Goal: Check status: Check status

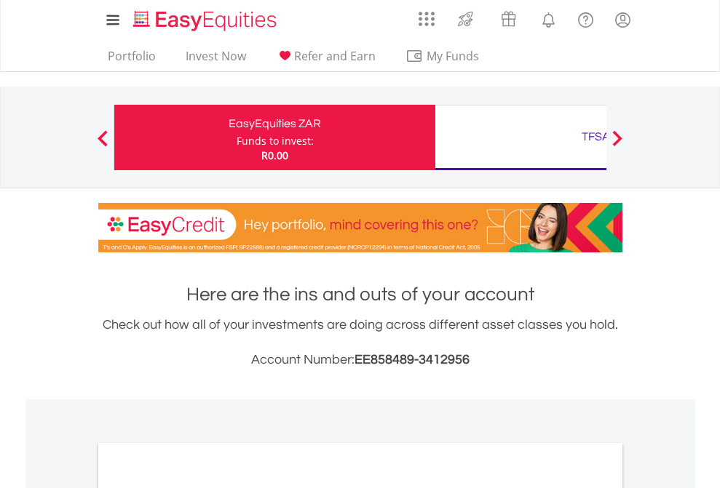
click at [237, 138] on div "Funds to invest:" at bounding box center [275, 141] width 77 height 15
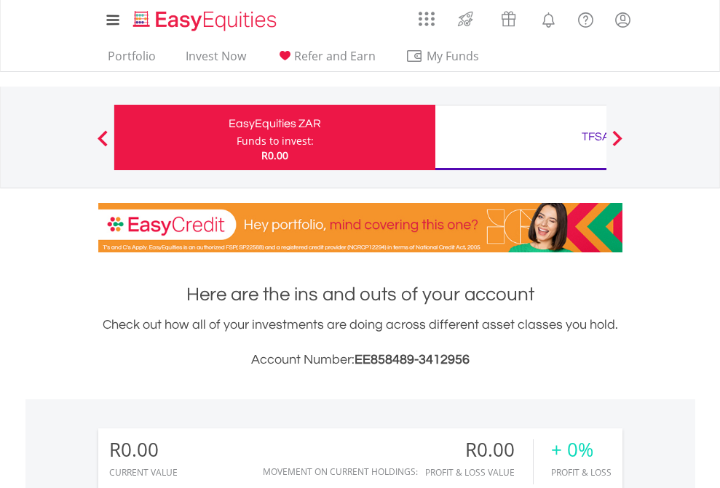
scroll to position [140, 229]
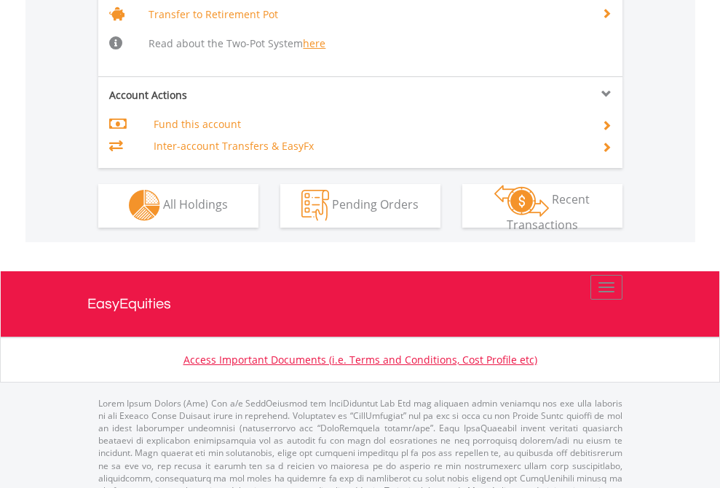
scroll to position [1446, 0]
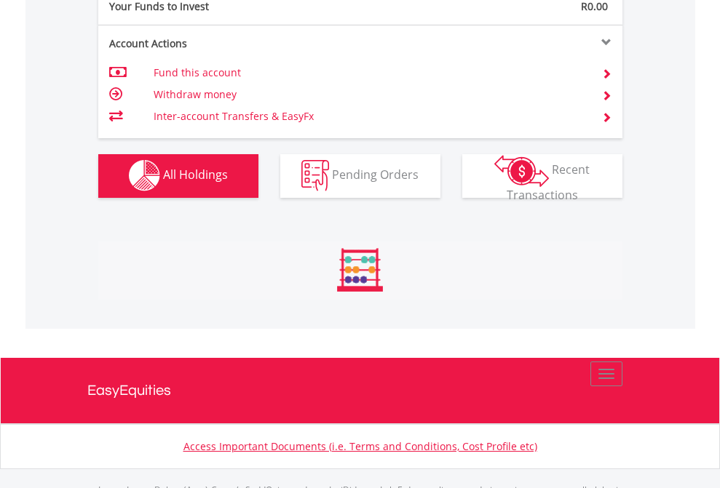
scroll to position [1441, 0]
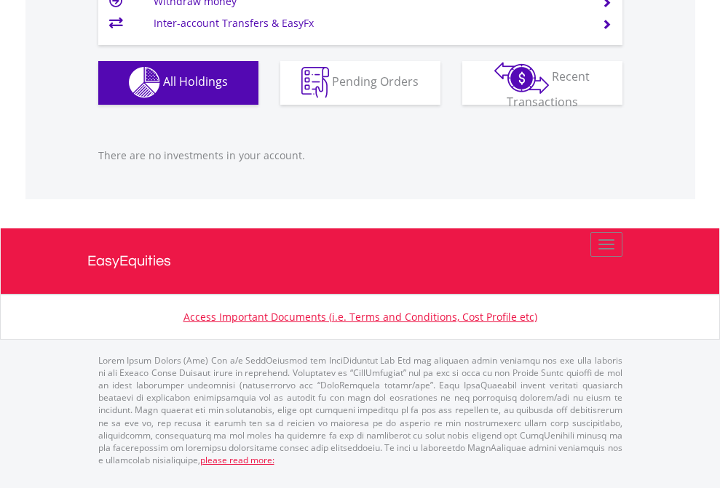
scroll to position [1441, 0]
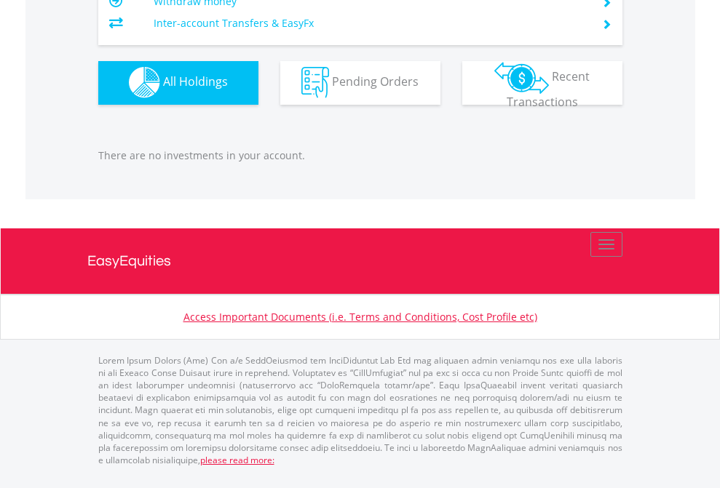
scroll to position [140, 229]
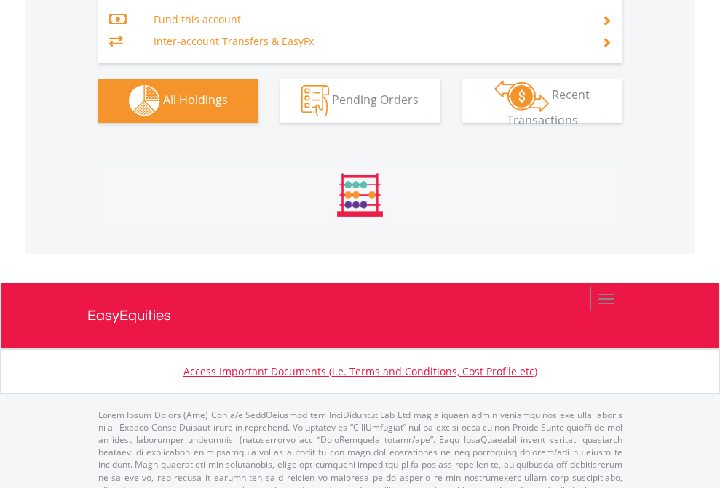
scroll to position [1526, 0]
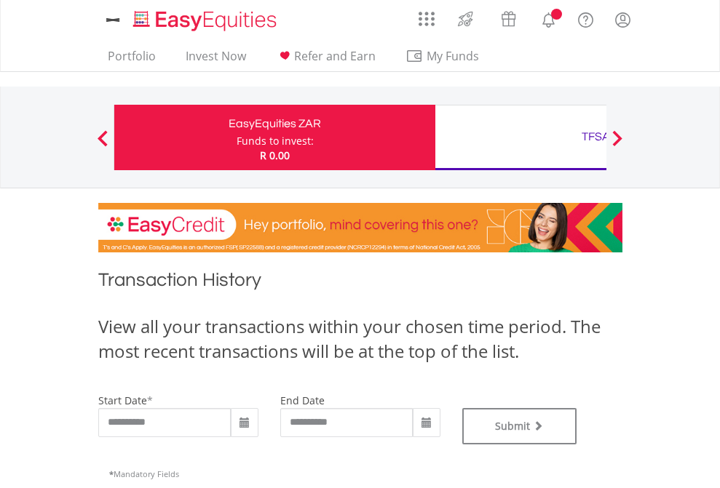
type input "**********"
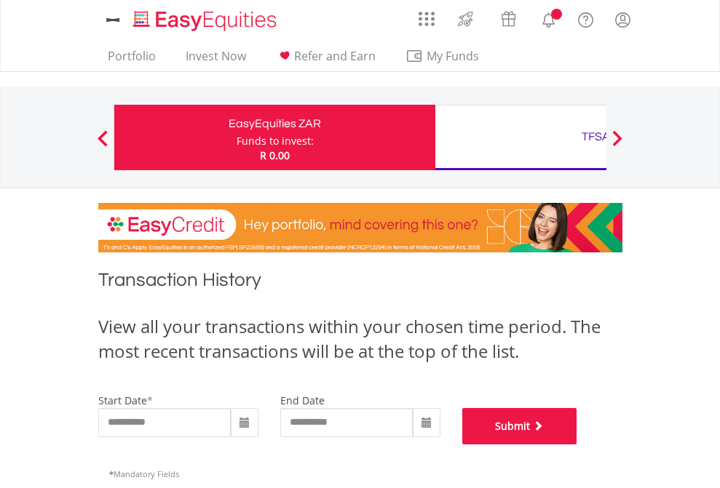
click at [577, 445] on button "Submit" at bounding box center [519, 426] width 115 height 36
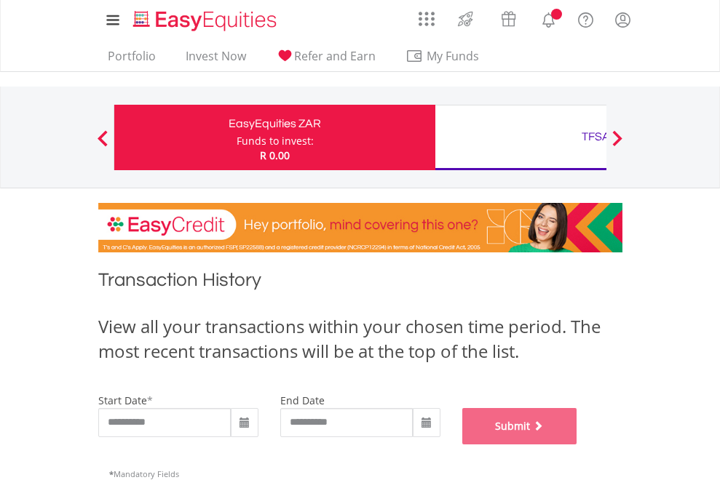
scroll to position [590, 0]
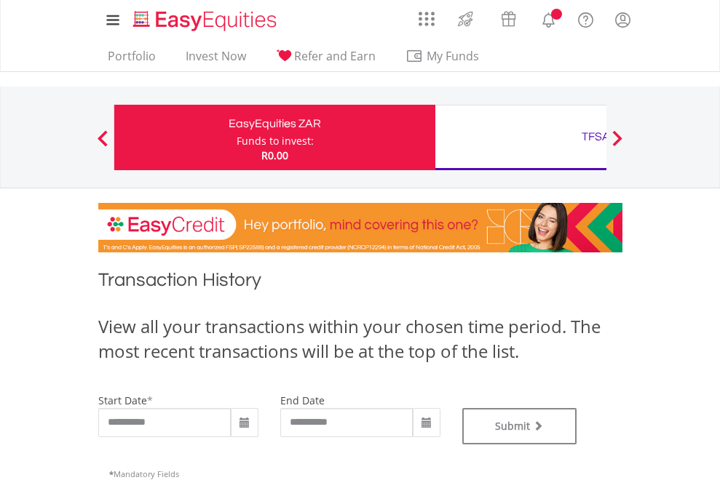
click at [520, 138] on div "TFSA" at bounding box center [596, 137] width 304 height 20
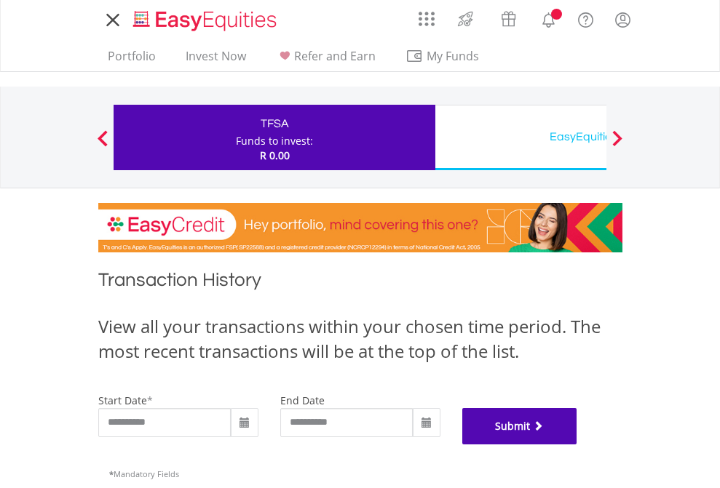
click at [577, 445] on button "Submit" at bounding box center [519, 426] width 115 height 36
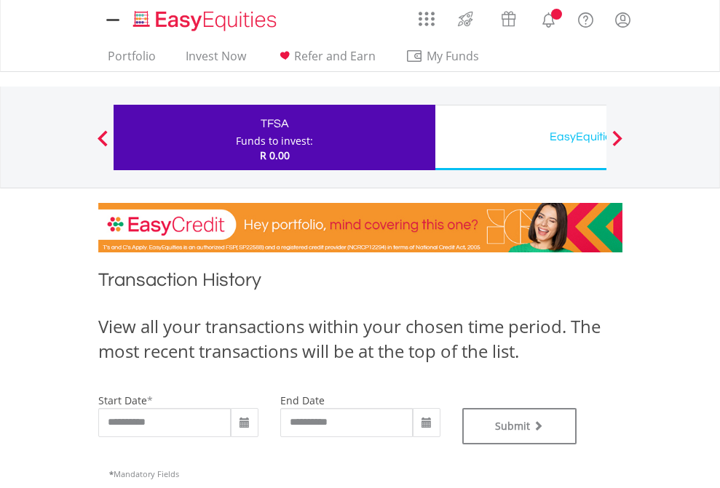
click at [520, 138] on div "EasyEquities USD" at bounding box center [596, 137] width 304 height 20
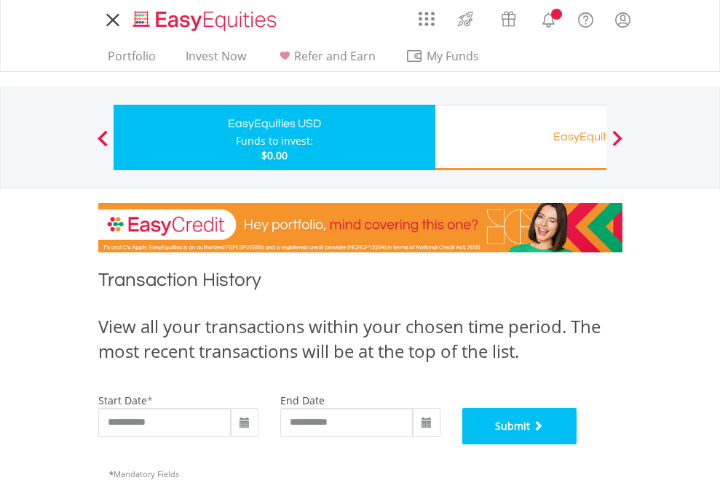
click at [577, 445] on button "Submit" at bounding box center [519, 426] width 115 height 36
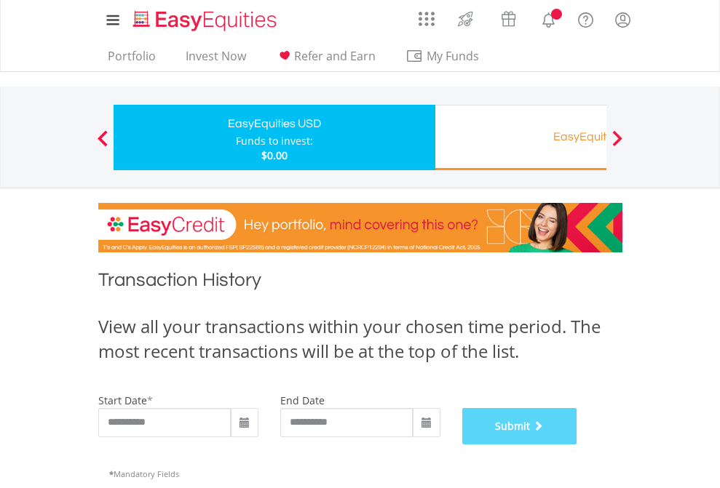
scroll to position [590, 0]
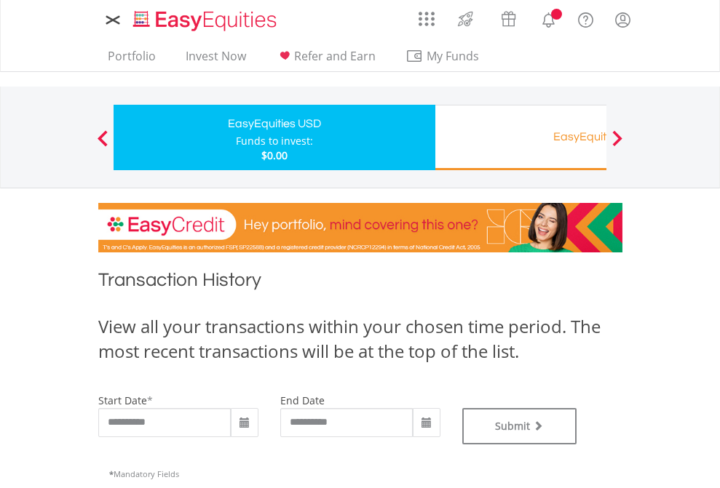
click at [520, 138] on div "EasyEquities RA" at bounding box center [596, 137] width 304 height 20
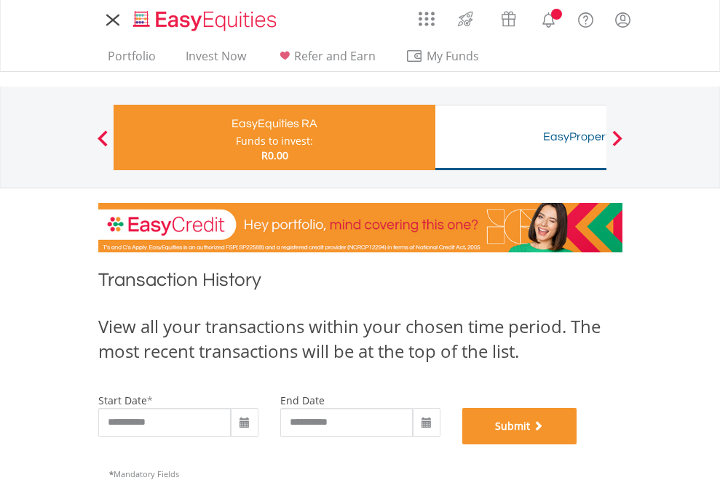
click at [577, 445] on button "Submit" at bounding box center [519, 426] width 115 height 36
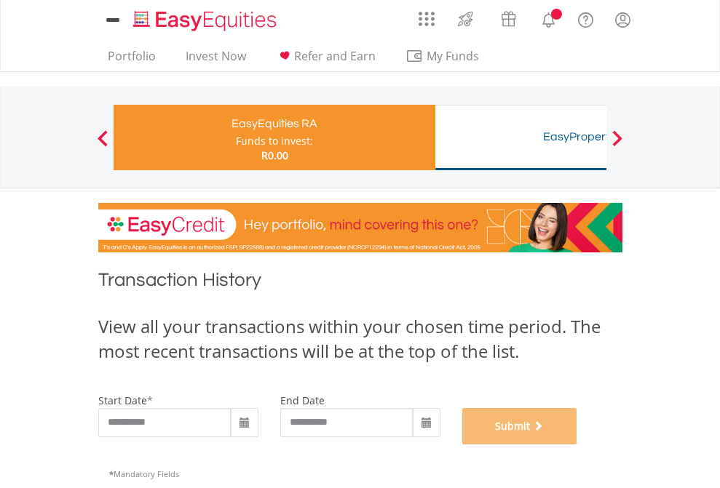
scroll to position [590, 0]
